Goal: Navigation & Orientation: Understand site structure

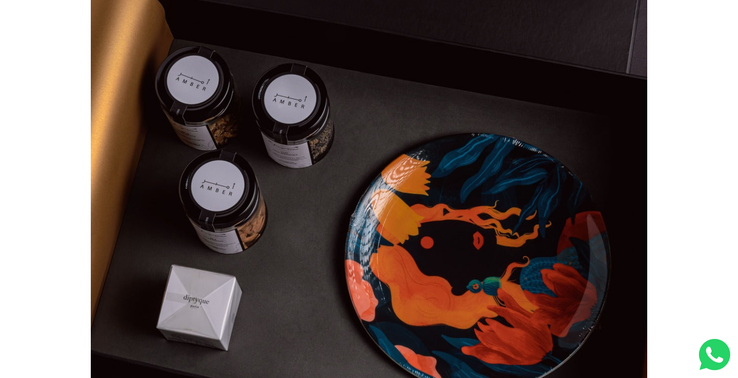
scroll to position [335, 0]
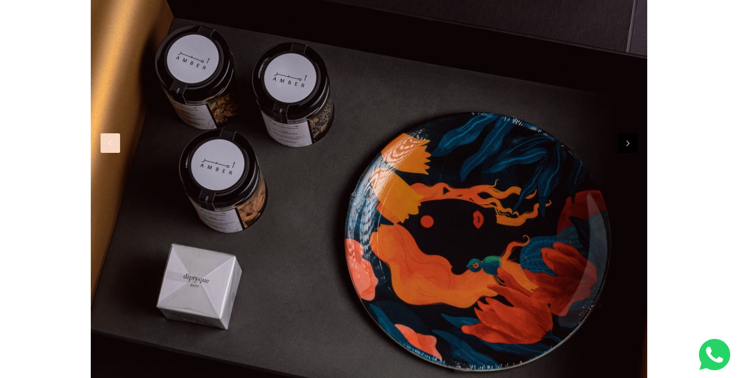
click at [113, 139] on button "Previous" at bounding box center [110, 143] width 20 height 20
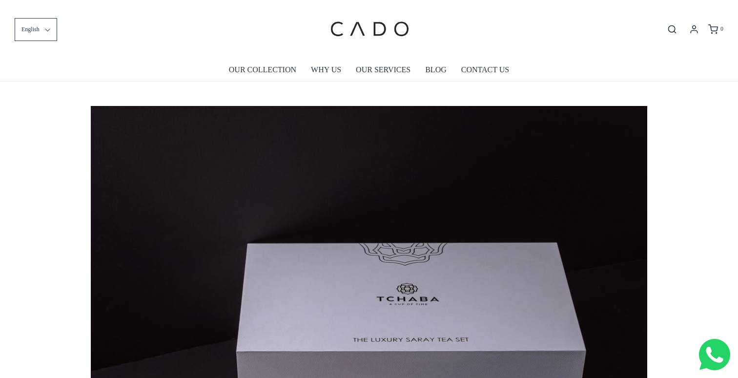
scroll to position [0, 3337]
click at [388, 73] on link "OUR SERVICES" at bounding box center [383, 70] width 55 height 22
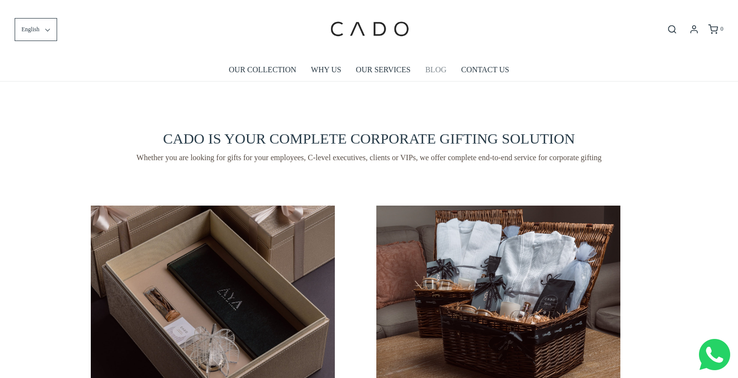
click at [429, 76] on link "BLOG" at bounding box center [435, 70] width 21 height 22
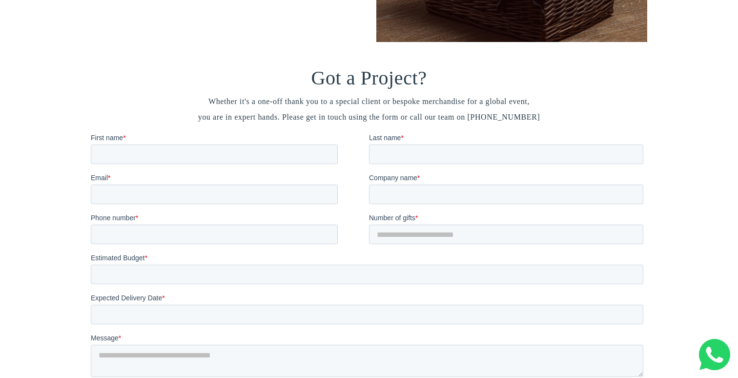
scroll to position [2340, 0]
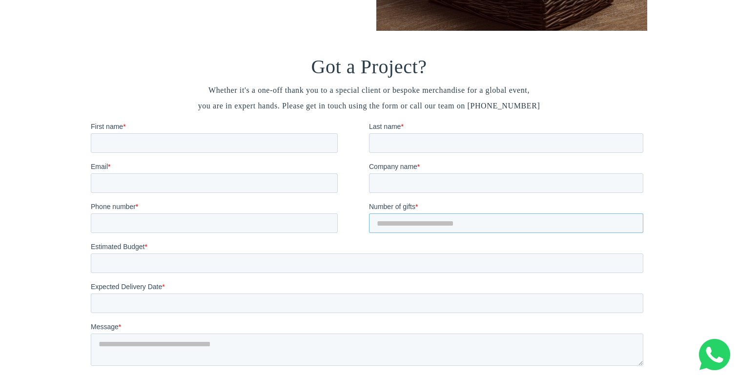
click at [414, 223] on input "*" at bounding box center [506, 223] width 274 height 20
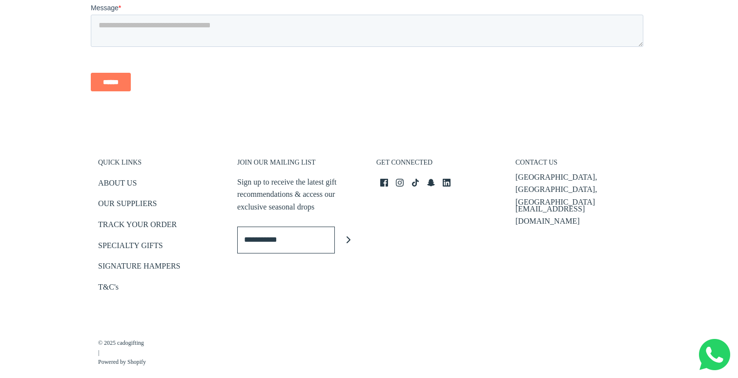
scroll to position [2663, 0]
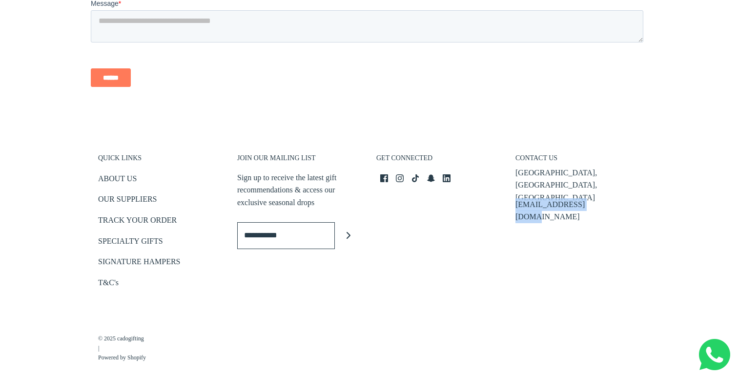
drag, startPoint x: 514, startPoint y: 174, endPoint x: 651, endPoint y: 192, distance: 138.2
click at [654, 194] on footer "QUICK LINKS ABOUT US OUR SUPPLIERS TRACK YOUR ORDER SPECIALTY GIFTS SIGNATURE H…" at bounding box center [369, 259] width 738 height 260
click at [427, 294] on footer "QUICK LINKS ABOUT US OUR SUPPLIERS TRACK YOUR ORDER SPECIALTY GIFTS SIGNATURE H…" at bounding box center [369, 259] width 738 height 260
click at [124, 255] on link "SIGNATURE HAMPERS" at bounding box center [139, 263] width 82 height 16
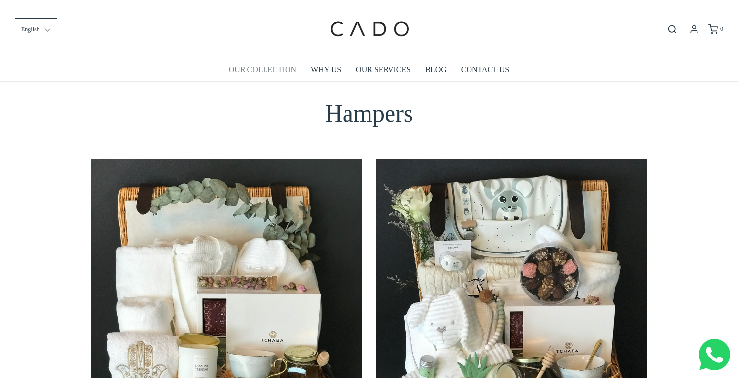
click at [255, 74] on link "OUR COLLECTION" at bounding box center [262, 70] width 67 height 22
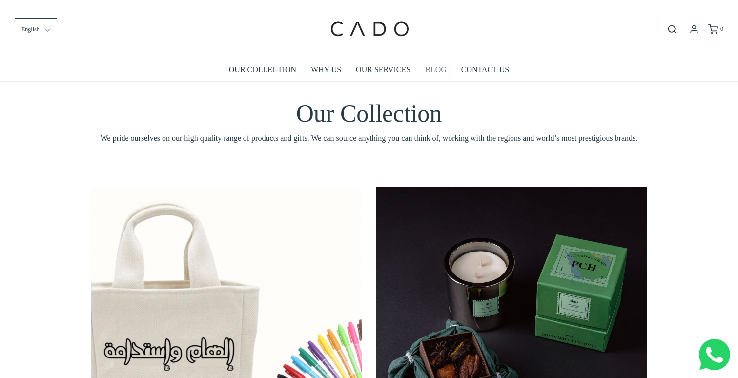
click at [445, 75] on link "BLOG" at bounding box center [435, 70] width 21 height 22
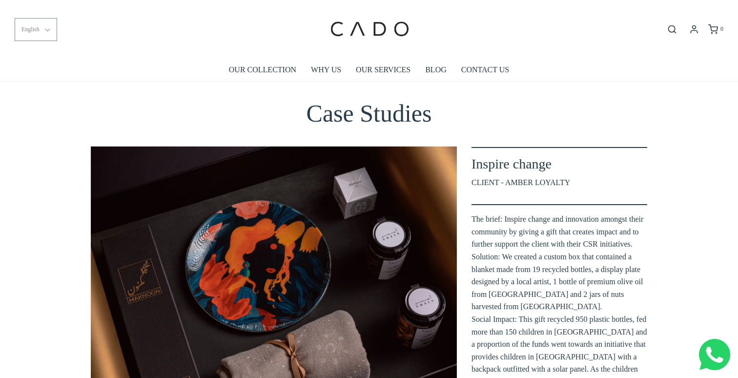
click at [38, 26] on span "English" at bounding box center [30, 29] width 18 height 9
click at [28, 80] on li "العربية" at bounding box center [35, 75] width 40 height 23
click at [248, 67] on link "OUR COLLECTION" at bounding box center [262, 70] width 67 height 22
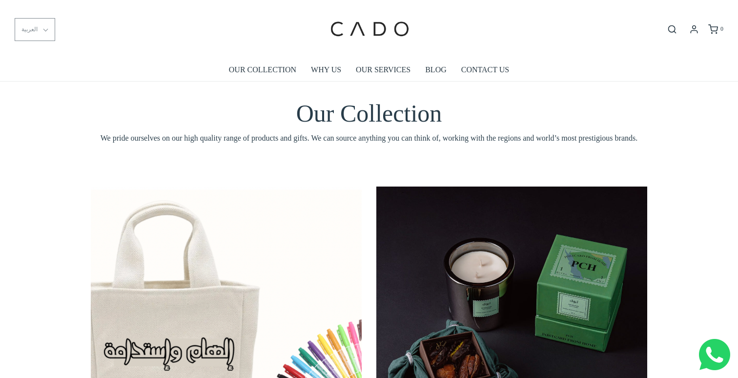
click at [37, 20] on button "العربية" at bounding box center [35, 29] width 40 height 23
click at [36, 103] on li "français" at bounding box center [36, 99] width 42 height 23
click at [35, 28] on span "français" at bounding box center [30, 29] width 19 height 9
click at [46, 51] on li "English" at bounding box center [35, 52] width 41 height 23
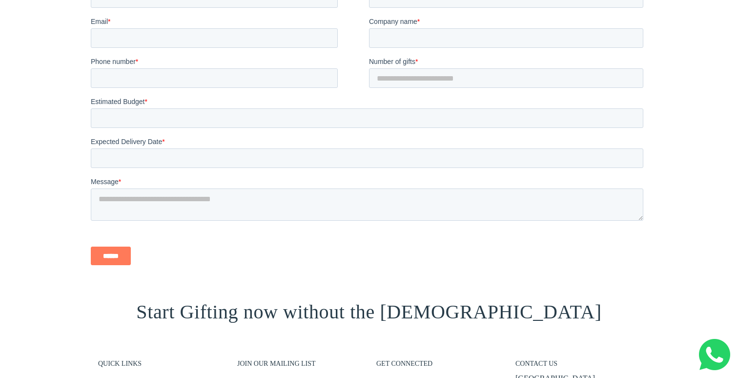
scroll to position [1229, 0]
